Goal: Book appointment/travel/reservation

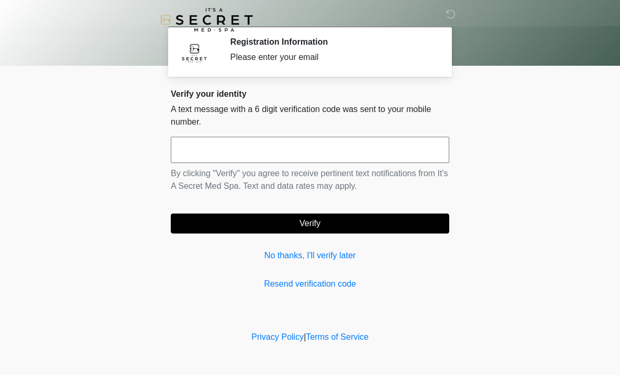
click at [346, 159] on input "text" at bounding box center [310, 150] width 279 height 26
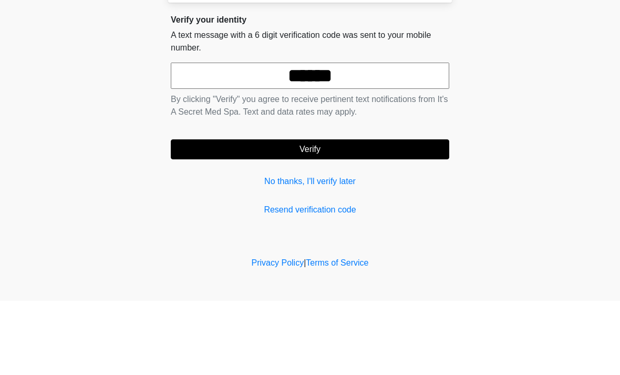
type input "******"
click at [386, 213] on button "Verify" at bounding box center [310, 223] width 279 height 20
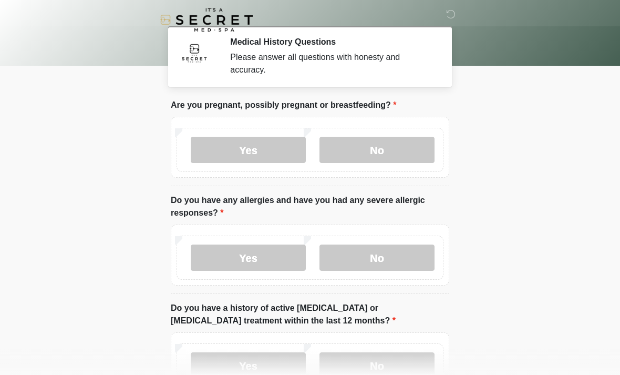
click at [395, 159] on label "No" at bounding box center [377, 150] width 115 height 26
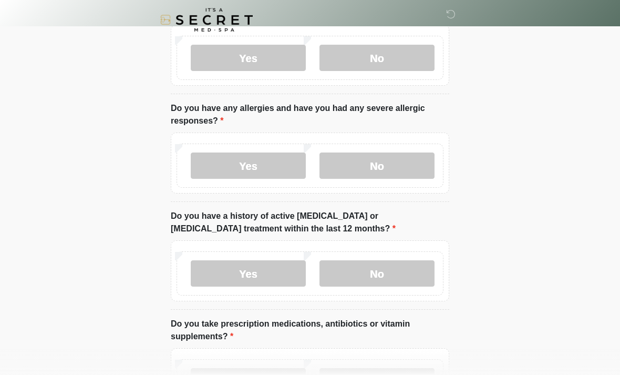
scroll to position [93, 0]
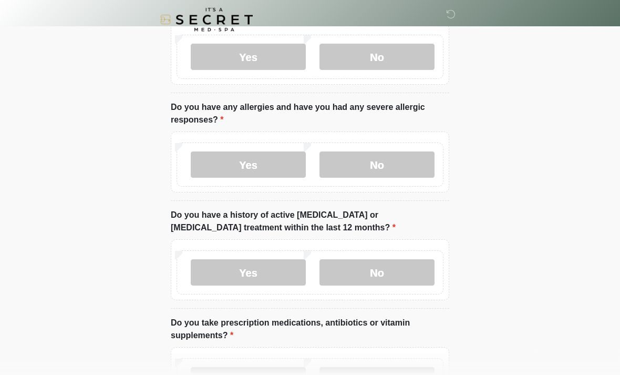
click at [403, 169] on label "No" at bounding box center [377, 165] width 115 height 26
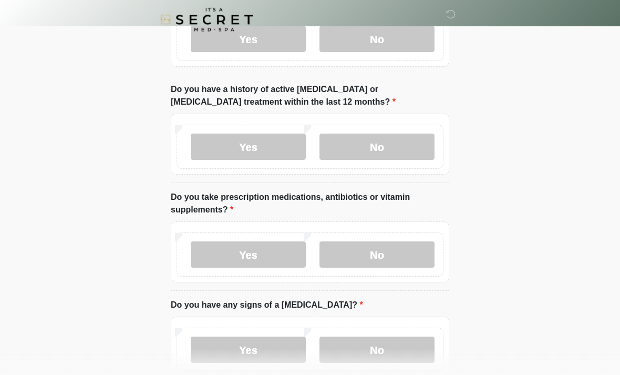
scroll to position [219, 0]
click at [389, 153] on label "No" at bounding box center [377, 147] width 115 height 26
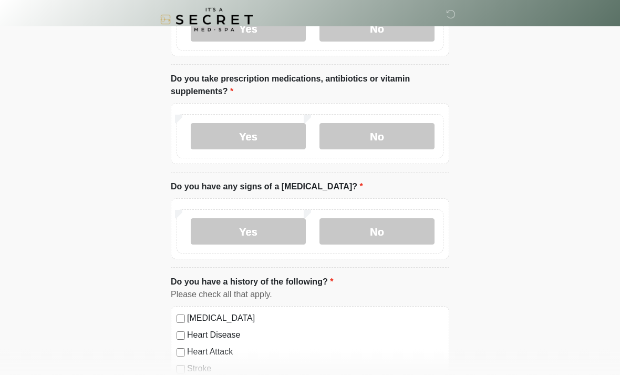
scroll to position [344, 0]
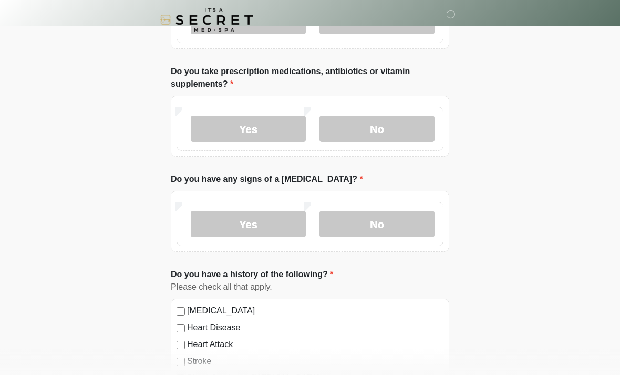
click at [258, 140] on label "Yes" at bounding box center [248, 129] width 115 height 26
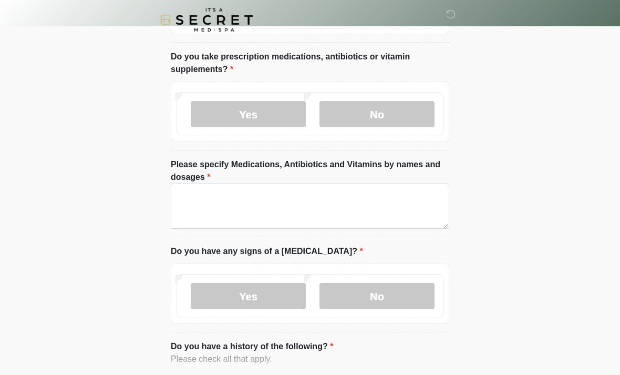
scroll to position [371, 0]
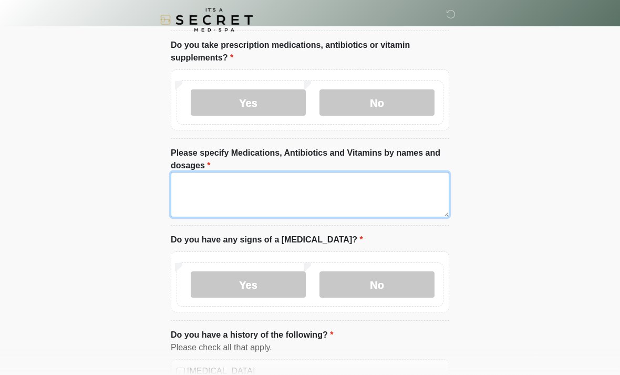
click at [386, 199] on textarea "Please specify Medications, Antibiotics and Vitamins by names and dosages" at bounding box center [310, 194] width 279 height 45
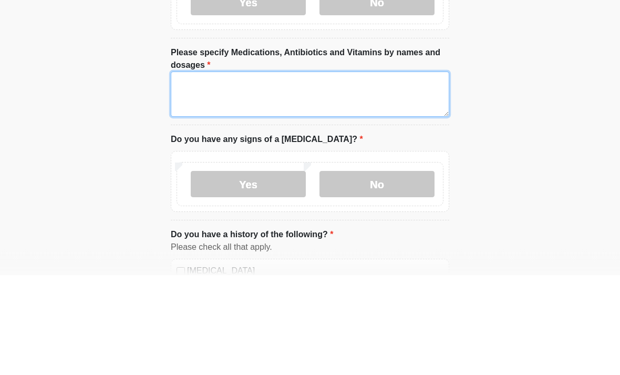
type textarea "*"
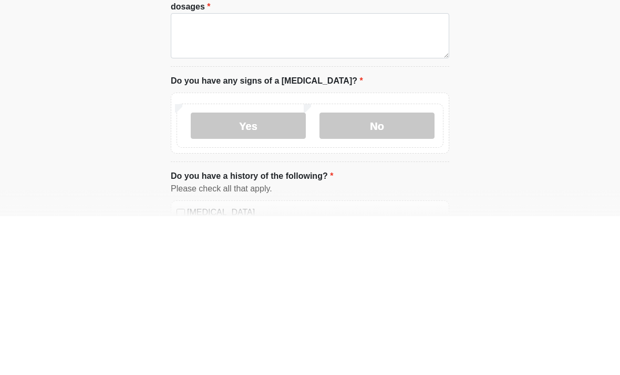
click at [366, 271] on label "No" at bounding box center [377, 284] width 115 height 26
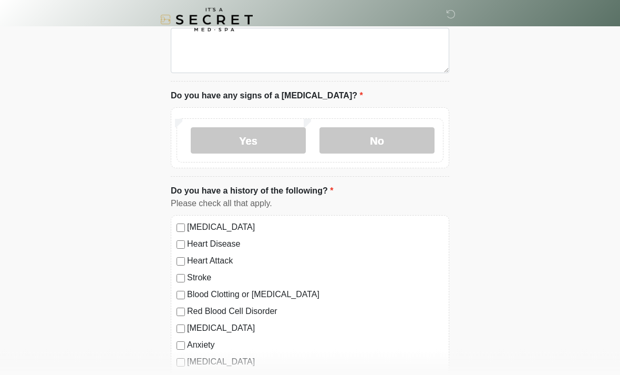
scroll to position [444, 0]
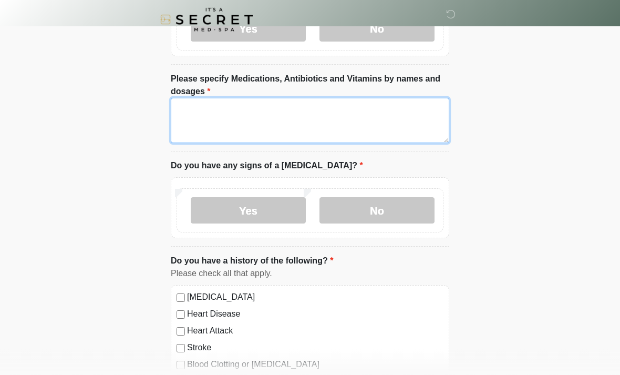
click at [362, 123] on textarea "Please specify Medications, Antibiotics and Vitamins by names and dosages" at bounding box center [310, 120] width 279 height 45
type textarea "********"
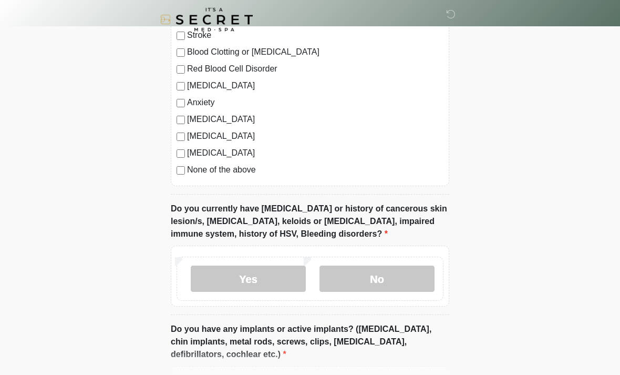
scroll to position [779, 0]
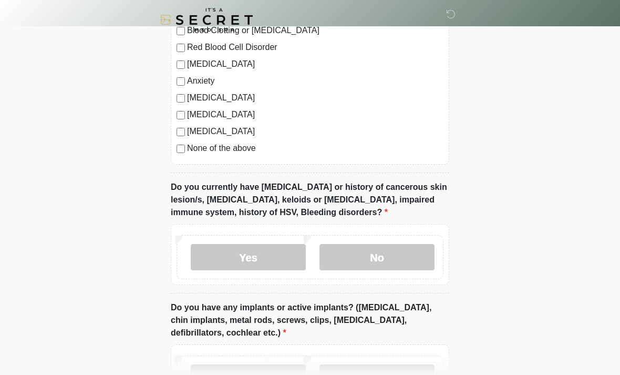
click at [250, 150] on label "None of the above" at bounding box center [315, 148] width 257 height 13
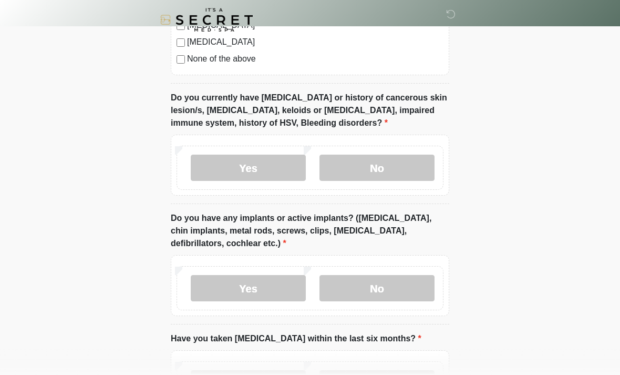
scroll to position [874, 0]
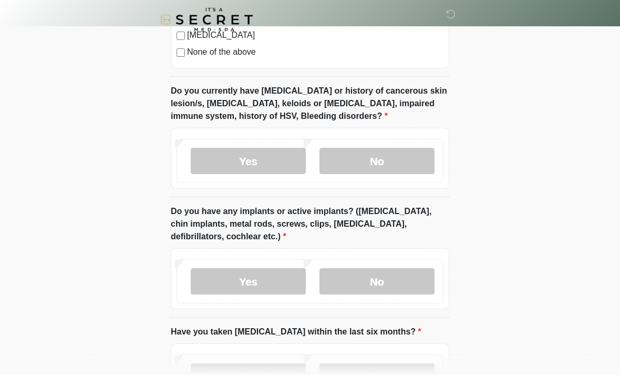
click at [395, 160] on label "No" at bounding box center [377, 161] width 115 height 26
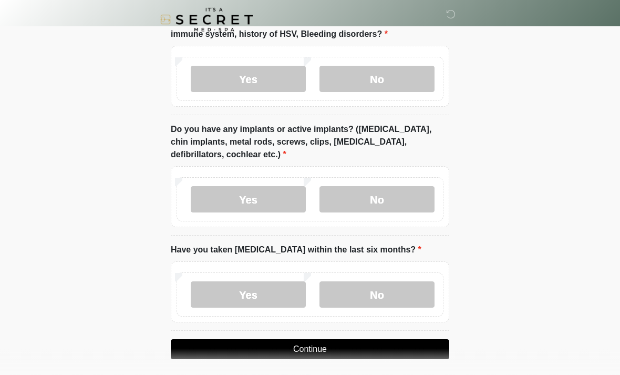
scroll to position [962, 0]
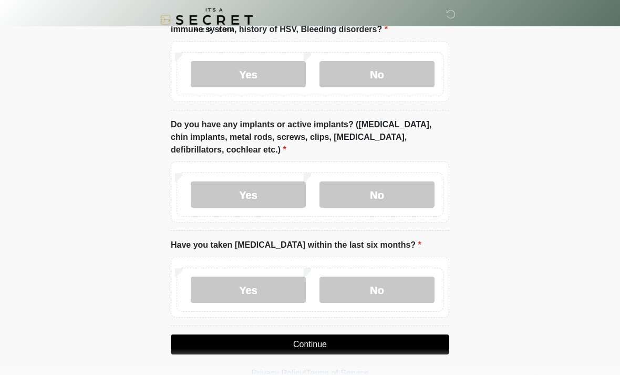
click at [399, 189] on label "No" at bounding box center [377, 194] width 115 height 26
click at [365, 283] on label "No" at bounding box center [377, 290] width 115 height 26
click at [381, 342] on button "Continue" at bounding box center [310, 344] width 279 height 20
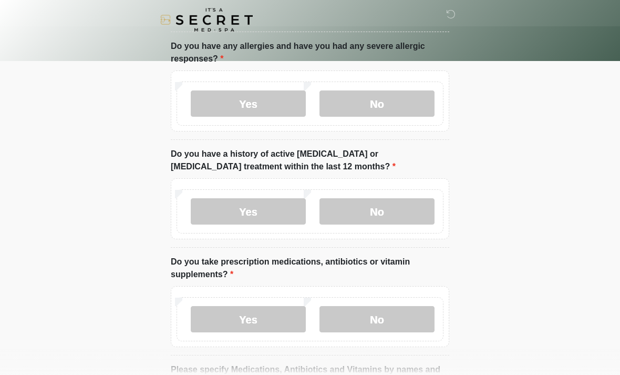
scroll to position [0, 0]
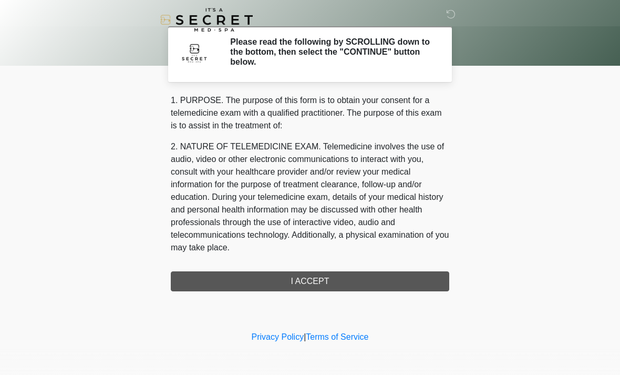
click at [397, 277] on div "1. PURPOSE. The purpose of this form is to obtain your consent for a telemedici…" at bounding box center [310, 192] width 279 height 197
click at [305, 279] on div "1. PURPOSE. The purpose of this form is to obtain your consent for a telemedici…" at bounding box center [310, 192] width 279 height 197
click at [313, 283] on div "1. PURPOSE. The purpose of this form is to obtain your consent for a telemedici…" at bounding box center [310, 192] width 279 height 197
click at [308, 280] on div "1. PURPOSE. The purpose of this form is to obtain your consent for a telemedici…" at bounding box center [310, 192] width 279 height 197
click at [324, 285] on div "1. PURPOSE. The purpose of this form is to obtain your consent for a telemedici…" at bounding box center [310, 192] width 279 height 197
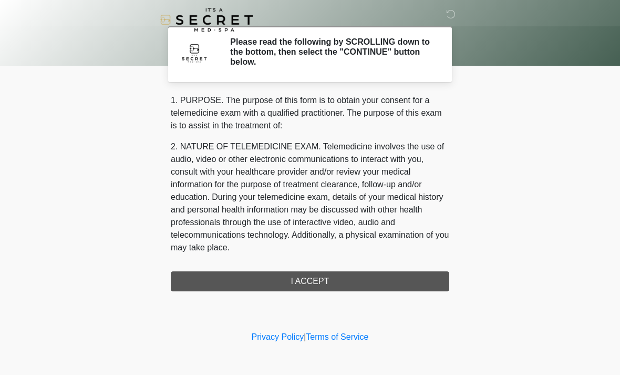
click at [355, 277] on div "1. PURPOSE. The purpose of this form is to obtain your consent for a telemedici…" at bounding box center [310, 192] width 279 height 197
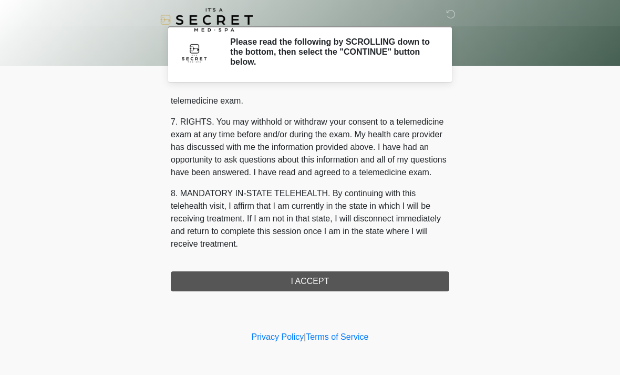
scroll to position [445, 0]
click at [351, 283] on button "I ACCEPT" at bounding box center [310, 281] width 279 height 20
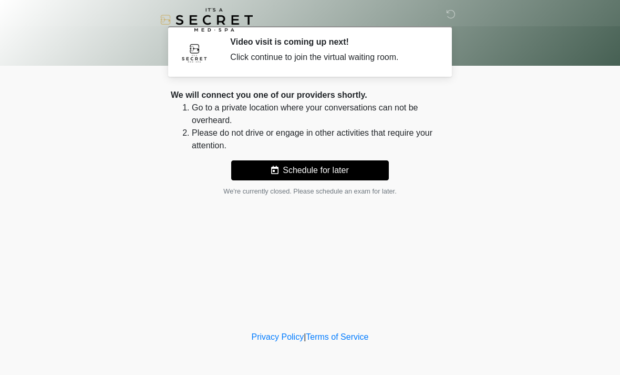
click at [315, 164] on button "Schedule for later" at bounding box center [310, 170] width 158 height 20
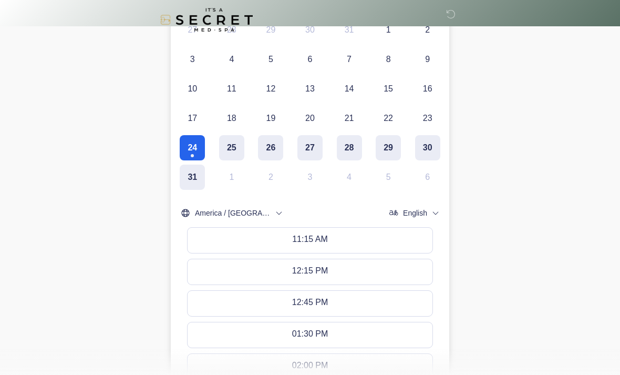
scroll to position [232, 0]
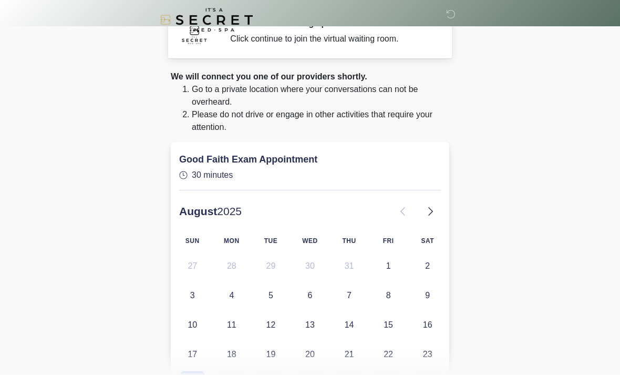
scroll to position [0, 0]
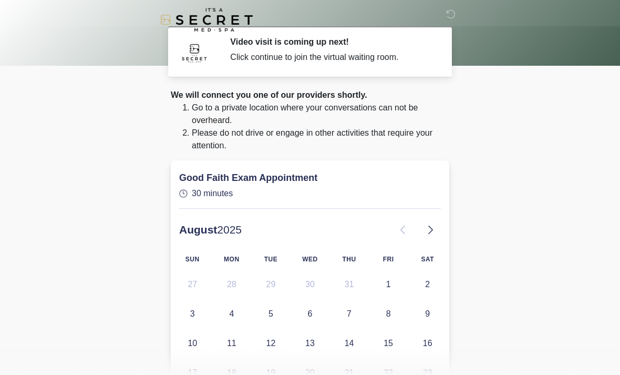
click at [338, 55] on div "Click continue to join the virtual waiting room." at bounding box center [331, 57] width 203 height 13
click at [312, 59] on div "Click continue to join the virtual waiting room." at bounding box center [331, 57] width 203 height 13
click at [313, 58] on div "Click continue to join the virtual waiting room." at bounding box center [331, 57] width 203 height 13
click at [454, 15] on icon at bounding box center [450, 13] width 9 height 9
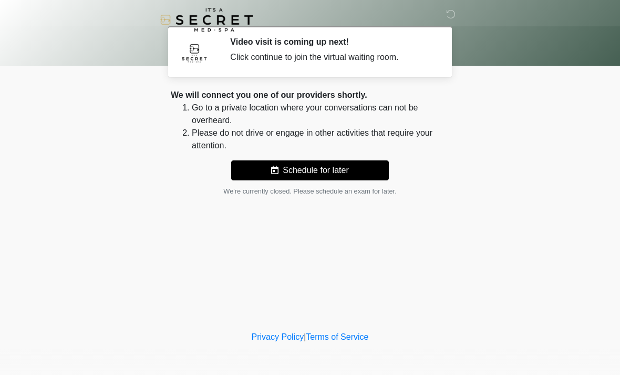
click at [385, 61] on div "Click continue to join the virtual waiting room." at bounding box center [331, 57] width 203 height 13
click at [299, 64] on div "Video visit is coming up next! Click continue to join the virtual waiting room." at bounding box center [331, 51] width 203 height 29
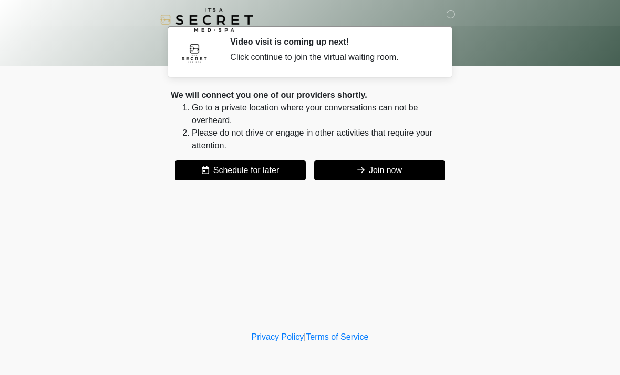
click at [410, 167] on button "Join now" at bounding box center [379, 170] width 131 height 20
